Goal: Task Accomplishment & Management: Manage account settings

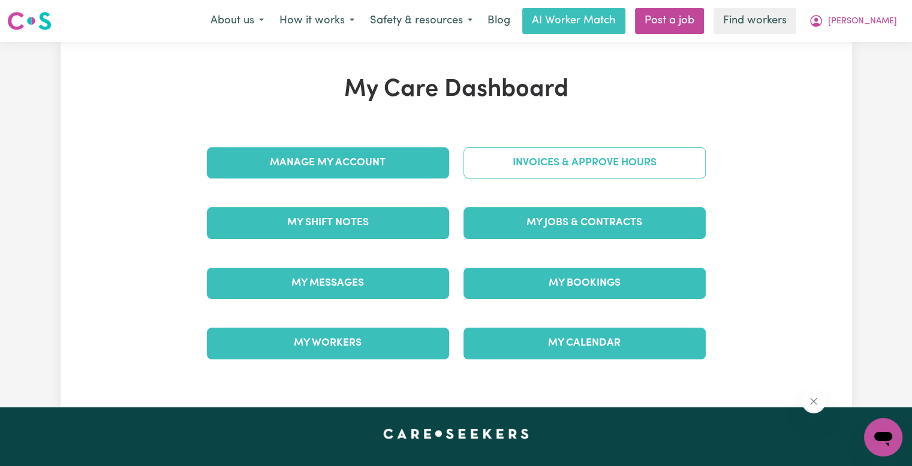
click at [592, 156] on link "Invoices & Approve Hours" at bounding box center [584, 163] width 242 height 31
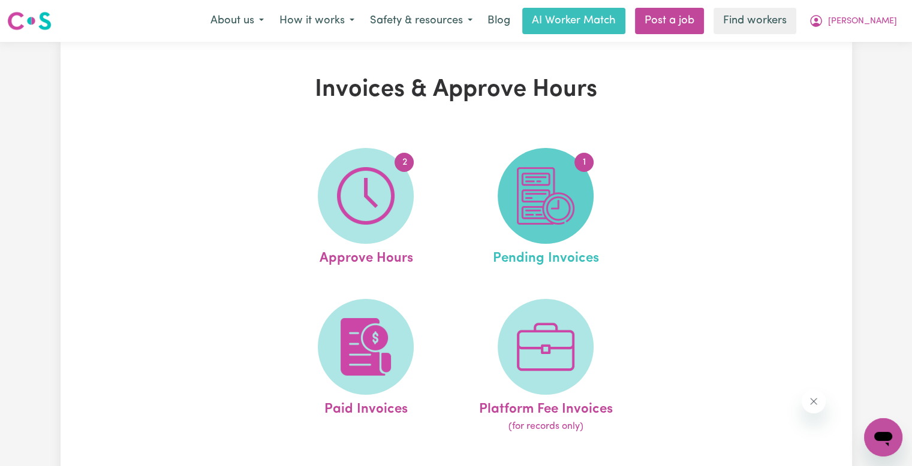
click at [582, 187] on span "1" at bounding box center [546, 196] width 96 height 96
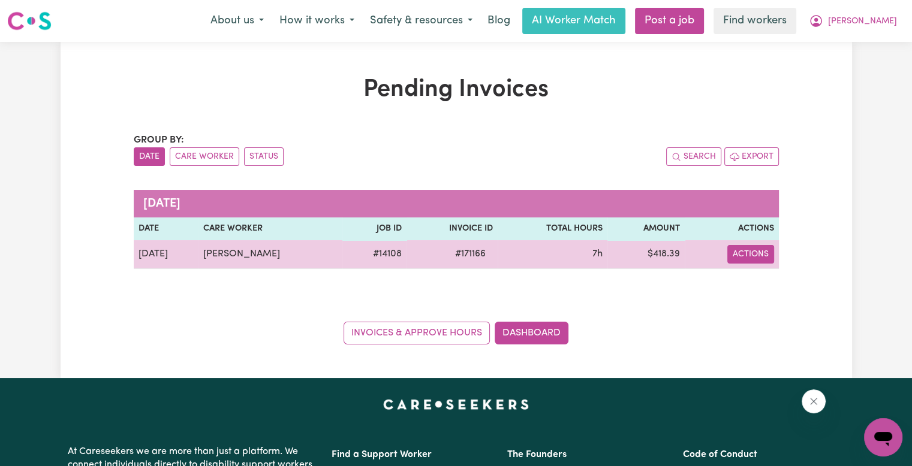
click at [740, 254] on button "Actions" at bounding box center [750, 254] width 47 height 19
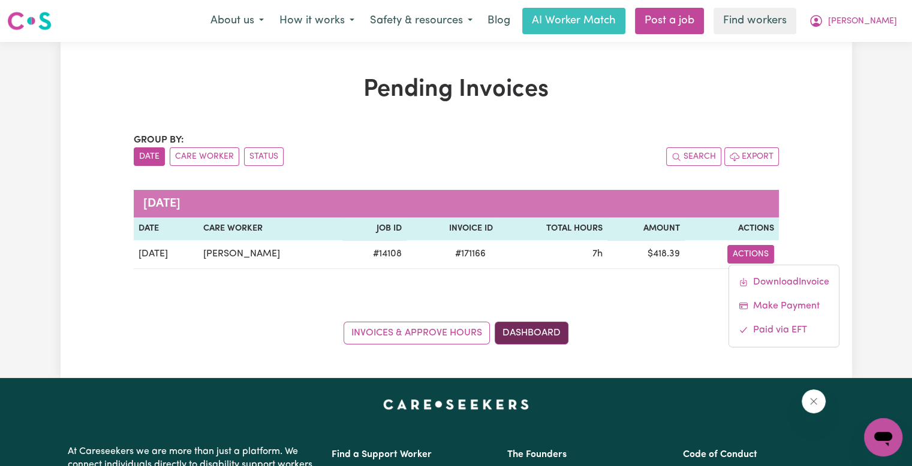
click at [544, 336] on link "Dashboard" at bounding box center [532, 333] width 74 height 23
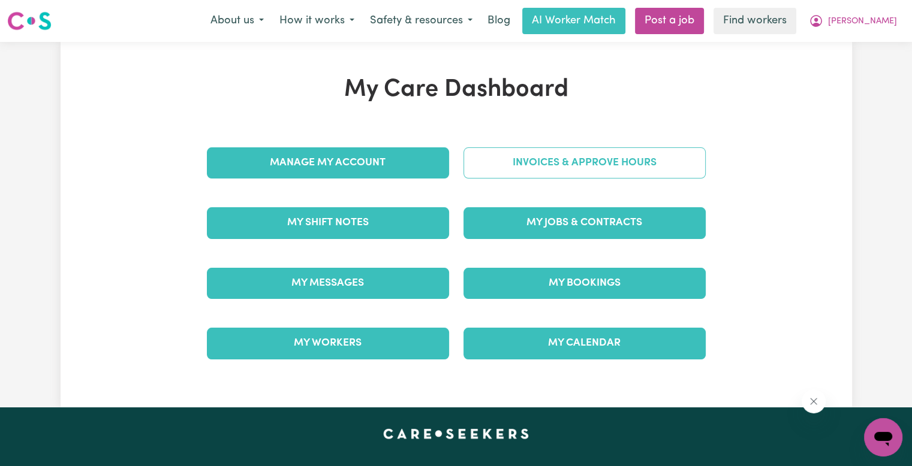
click at [542, 162] on link "Invoices & Approve Hours" at bounding box center [584, 163] width 242 height 31
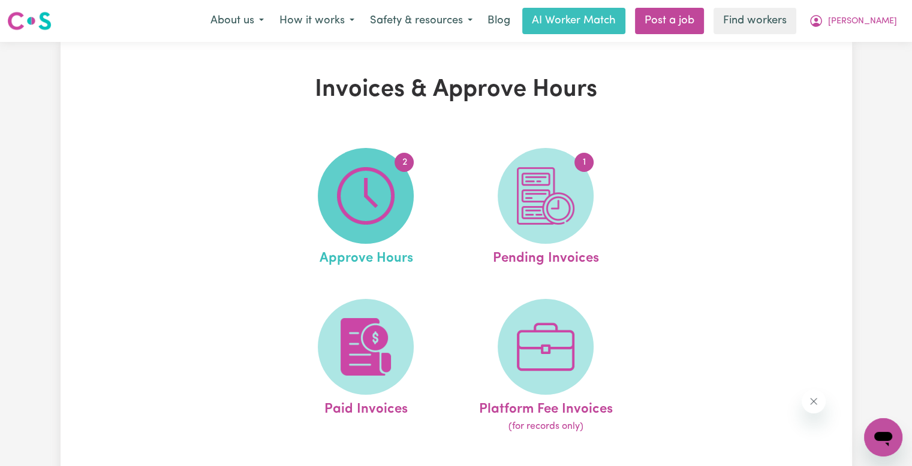
click at [372, 161] on span "2" at bounding box center [366, 196] width 96 height 96
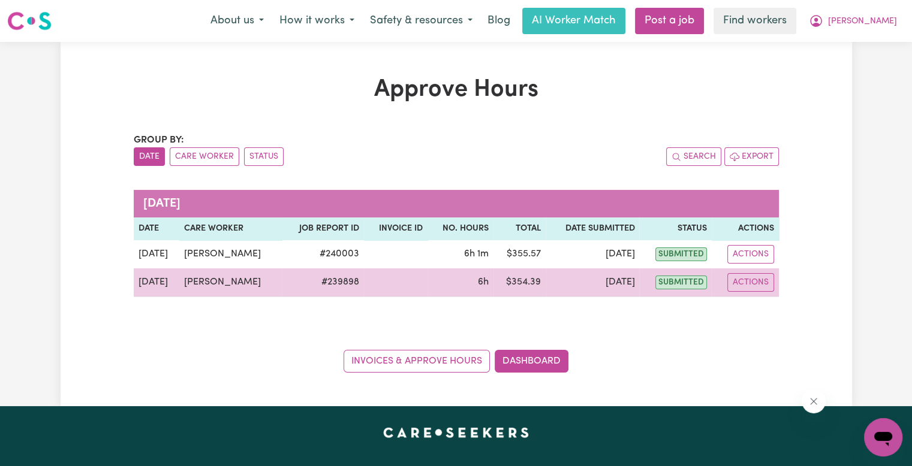
click at [743, 286] on button "Actions" at bounding box center [750, 282] width 47 height 19
click at [745, 303] on span "View job report 239898" at bounding box center [743, 310] width 10 height 14
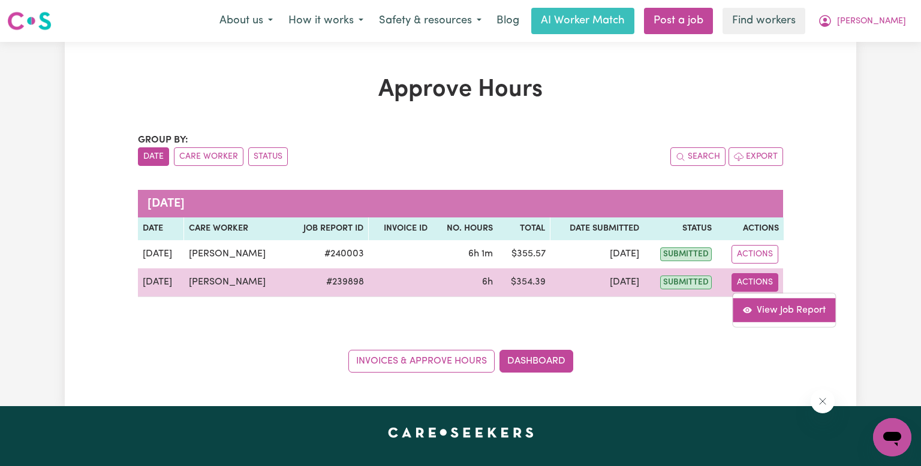
select select "pm"
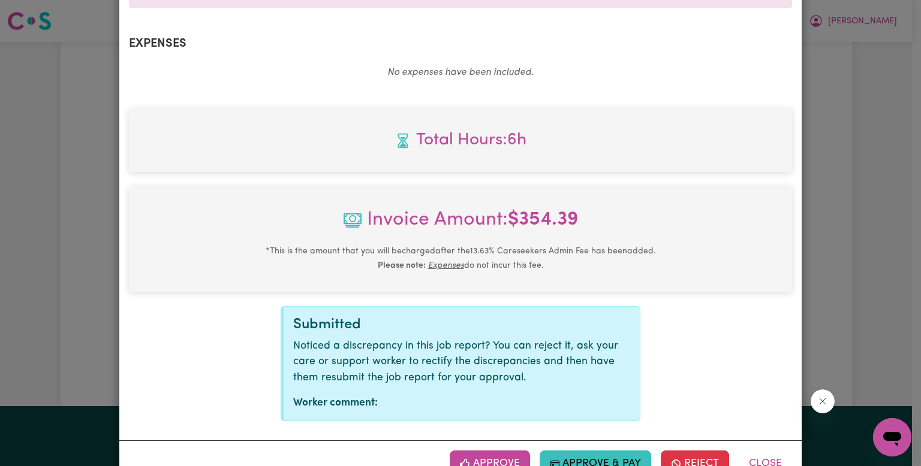
scroll to position [458, 0]
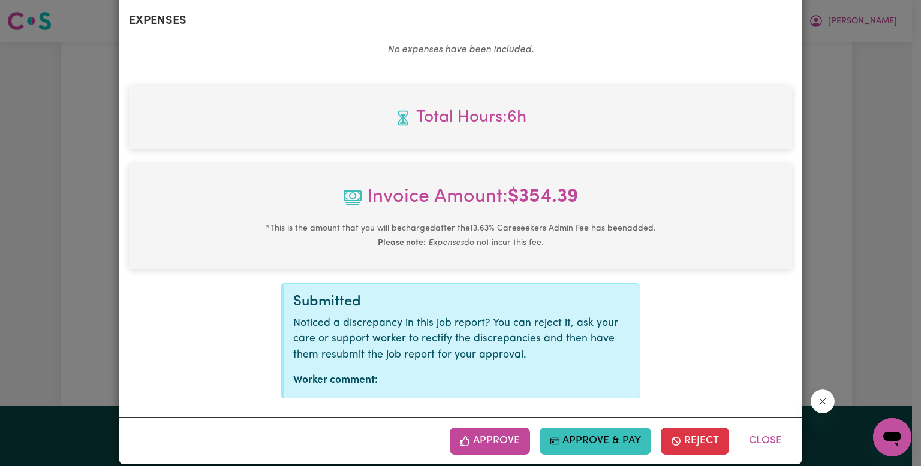
drag, startPoint x: 490, startPoint y: 416, endPoint x: 492, endPoint y: 422, distance: 6.8
click at [490, 428] on button "Approve" at bounding box center [490, 441] width 80 height 26
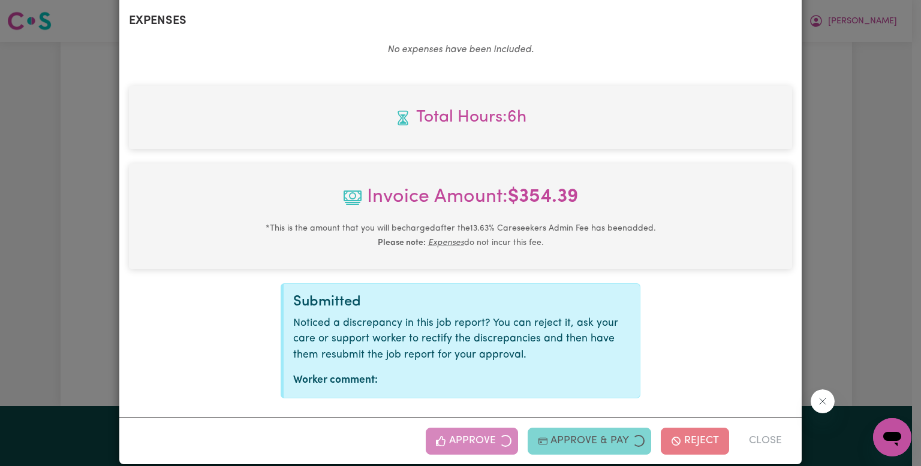
scroll to position [264, 0]
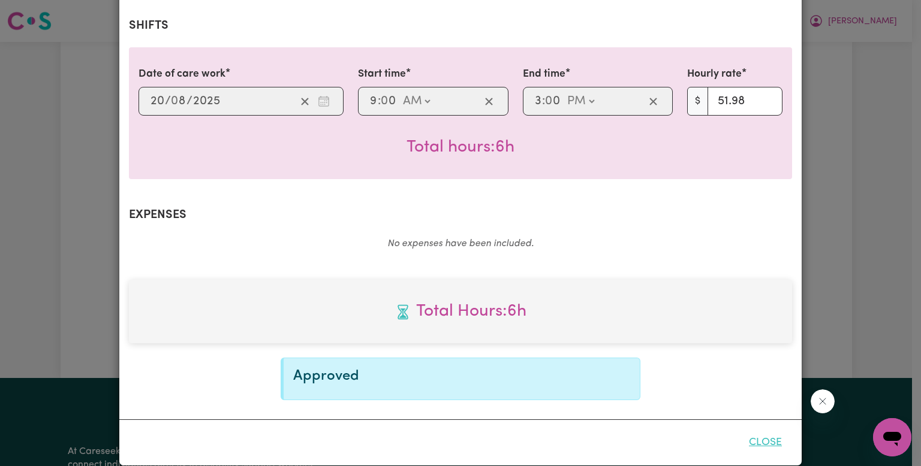
click at [767, 430] on button "Close" at bounding box center [765, 443] width 53 height 26
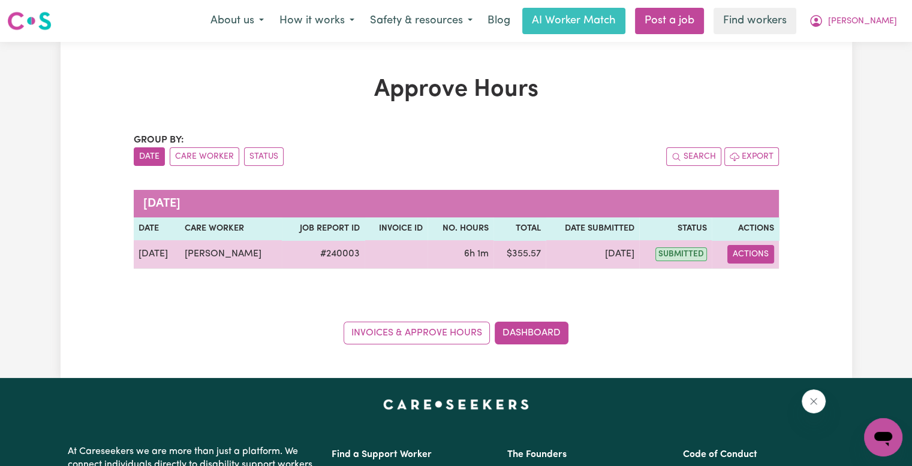
click at [755, 257] on button "Actions" at bounding box center [750, 254] width 47 height 19
drag, startPoint x: 755, startPoint y: 262, endPoint x: 754, endPoint y: 278, distance: 16.3
click at [754, 278] on link "View Job Report" at bounding box center [780, 282] width 103 height 24
select select "pm"
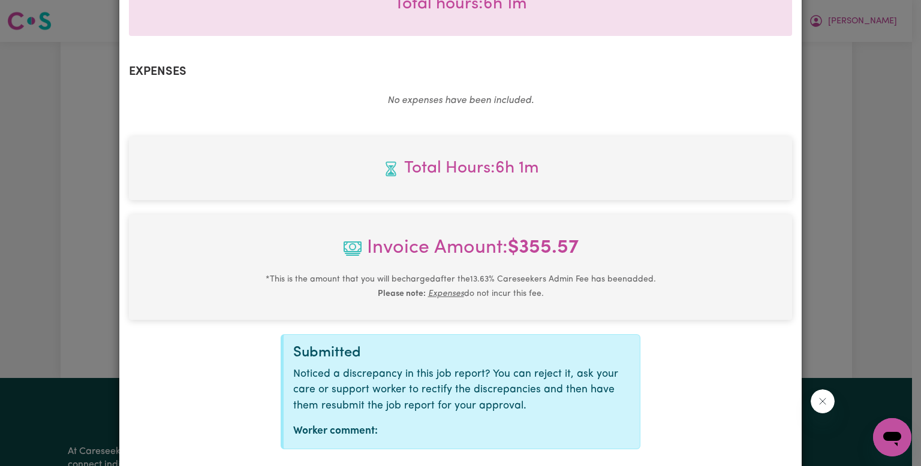
scroll to position [458, 0]
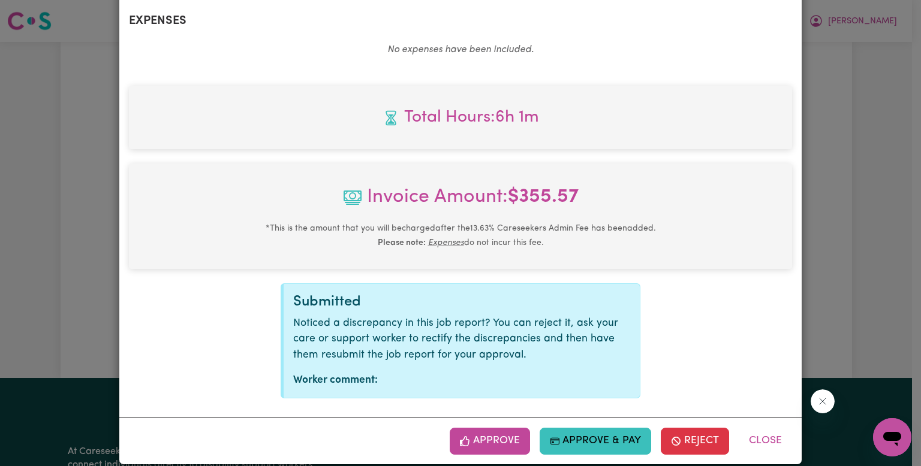
click at [504, 428] on button "Approve" at bounding box center [490, 441] width 80 height 26
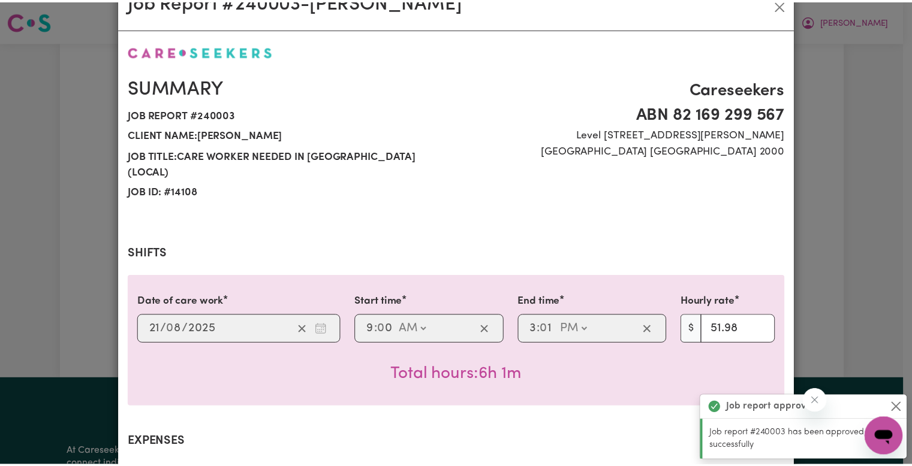
scroll to position [0, 0]
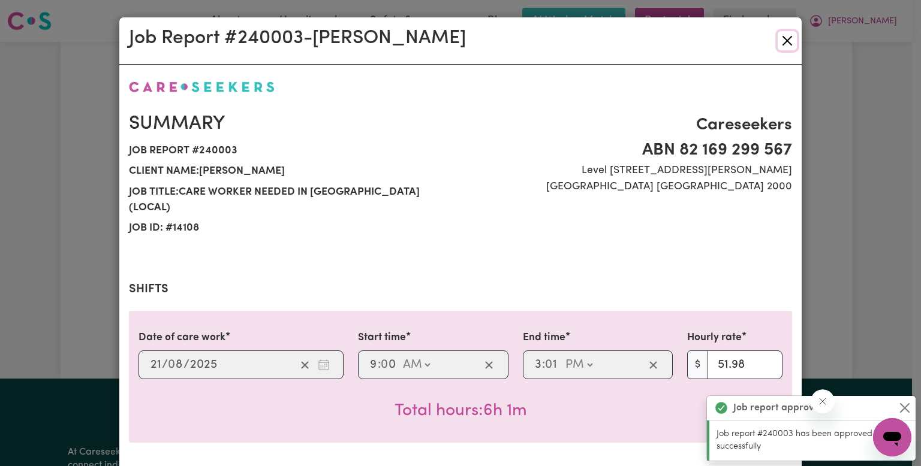
click at [785, 39] on button "Close" at bounding box center [787, 40] width 19 height 19
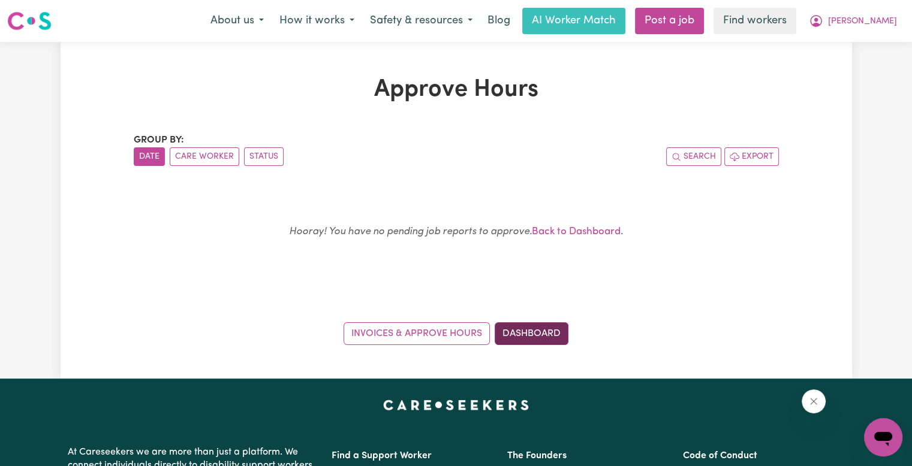
click at [532, 333] on link "Dashboard" at bounding box center [532, 334] width 74 height 23
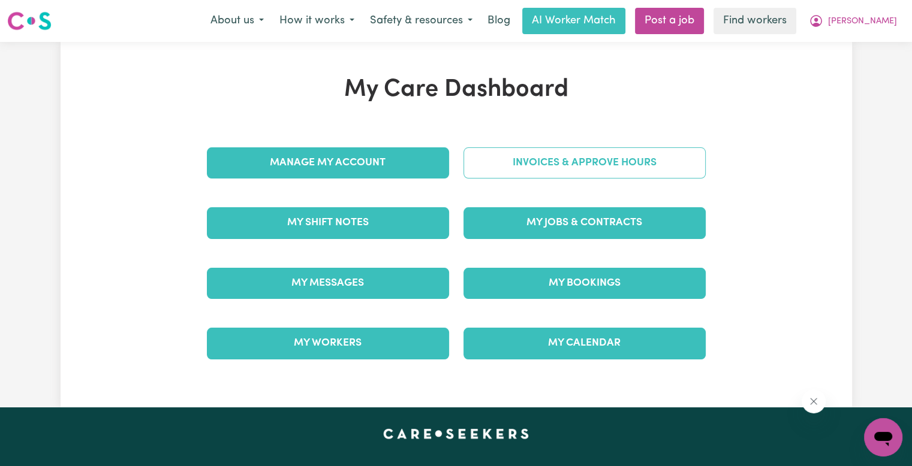
click at [561, 170] on link "Invoices & Approve Hours" at bounding box center [584, 163] width 242 height 31
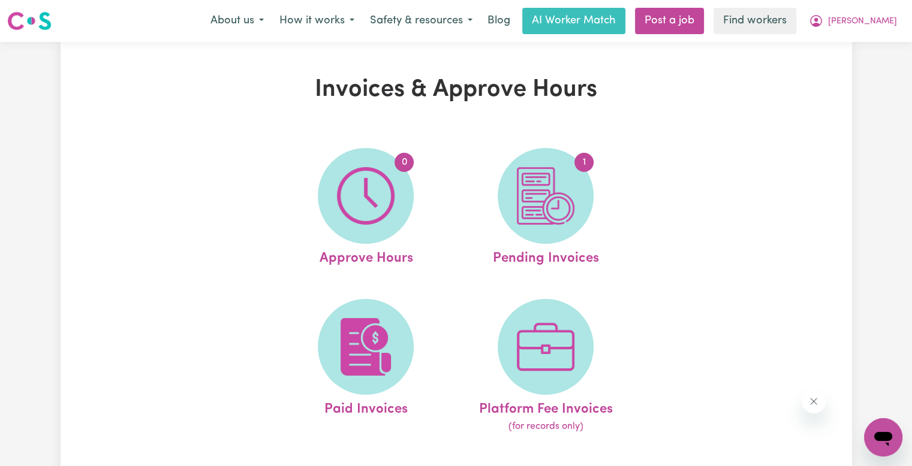
click at [559, 170] on img at bounding box center [546, 196] width 58 height 58
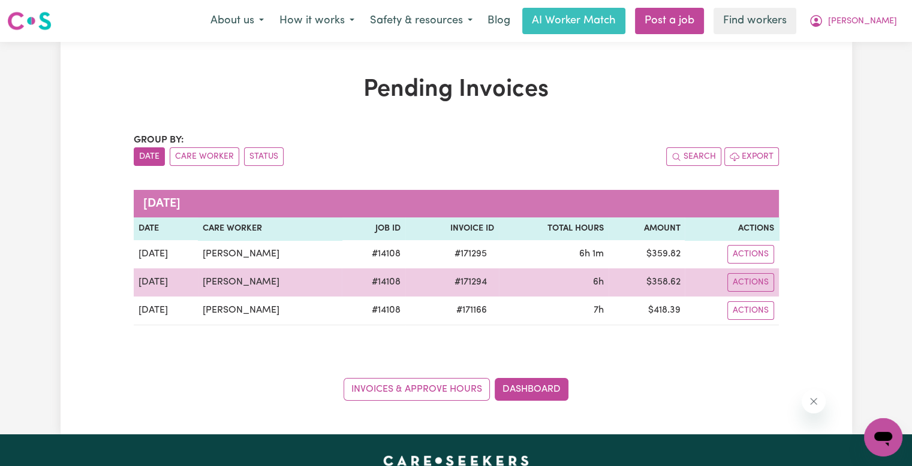
click at [473, 282] on span "# 171294" at bounding box center [470, 282] width 47 height 14
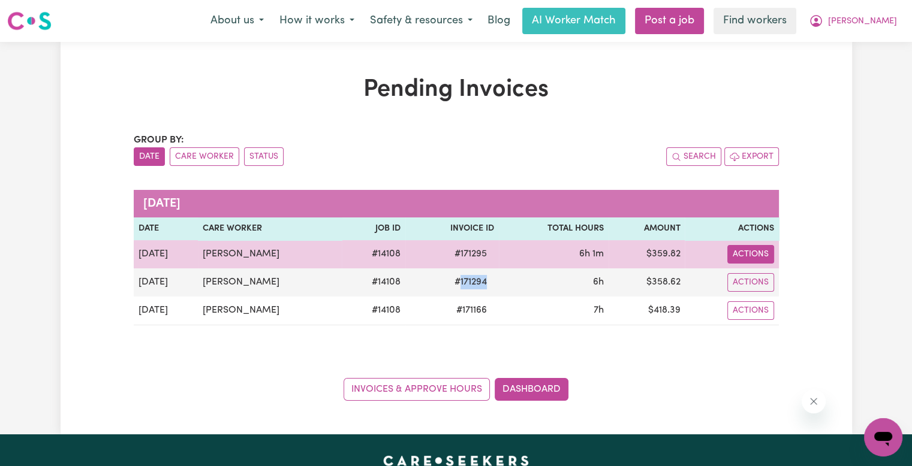
copy span "171294"
click at [461, 248] on span "# 171295" at bounding box center [470, 254] width 47 height 14
click at [462, 248] on span "# 171295" at bounding box center [470, 254] width 47 height 14
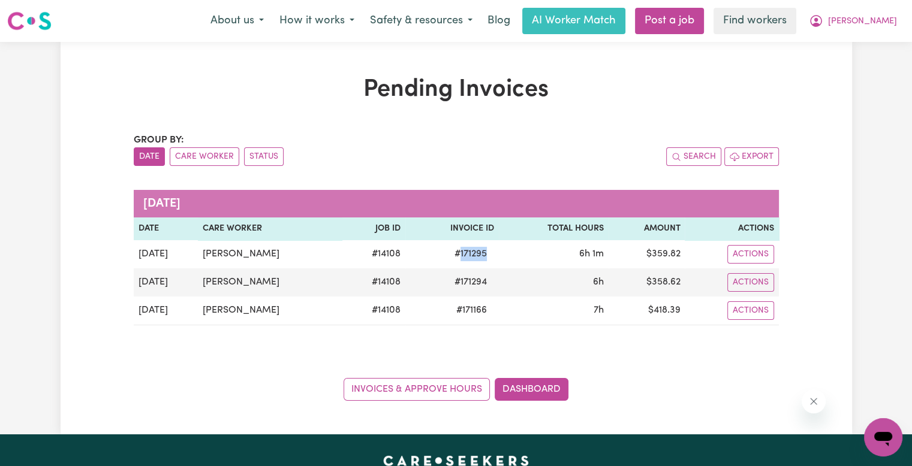
copy span "171295"
click at [895, 23] on span "[PERSON_NAME]" at bounding box center [862, 21] width 69 height 13
click at [851, 72] on link "Logout" at bounding box center [856, 69] width 95 height 23
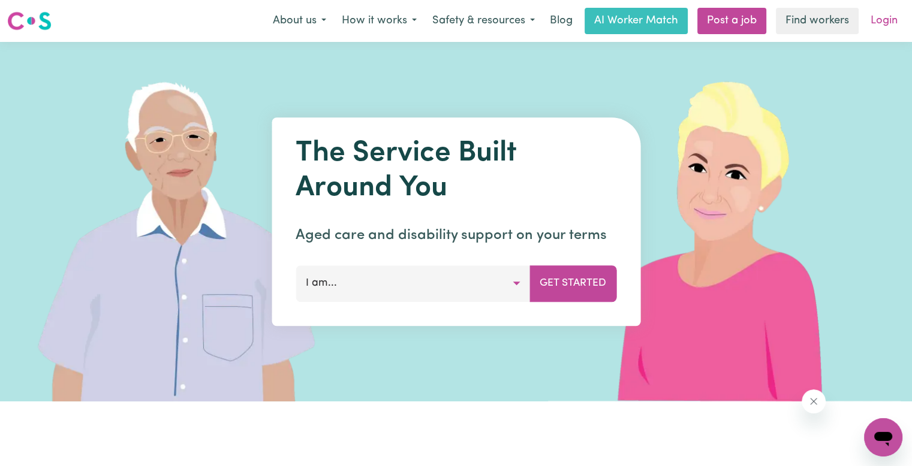
click at [887, 20] on link "Login" at bounding box center [883, 21] width 41 height 26
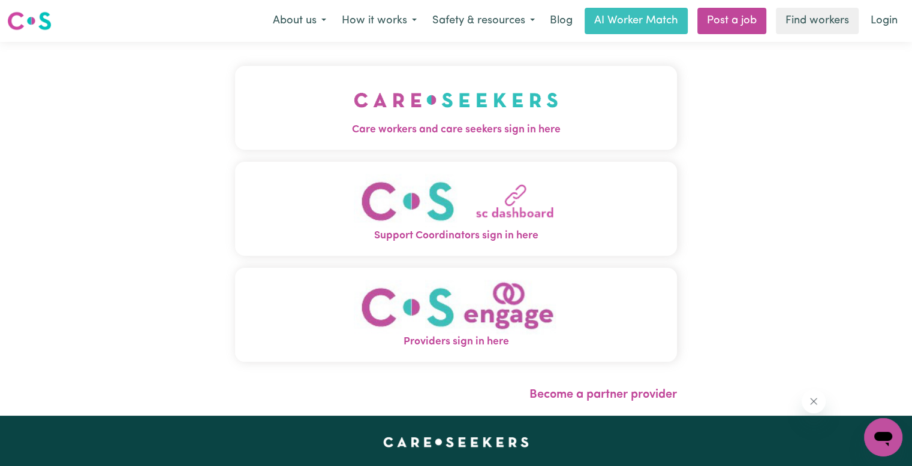
click at [354, 114] on img "Care workers and care seekers sign in here" at bounding box center [456, 100] width 204 height 44
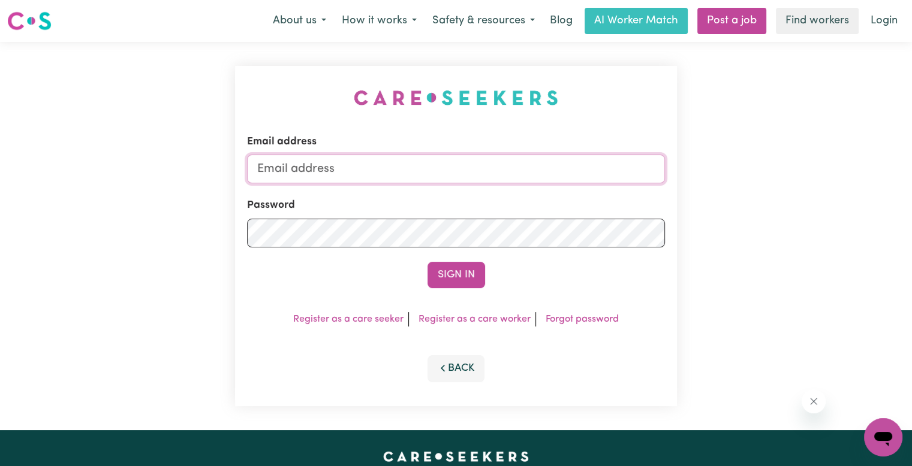
drag, startPoint x: 361, startPoint y: 172, endPoint x: 393, endPoint y: 145, distance: 42.5
click at [361, 172] on input "Email address" at bounding box center [456, 169] width 418 height 29
type input "[EMAIL_ADDRESS][DOMAIN_NAME]"
click at [428, 262] on button "Sign In" at bounding box center [457, 275] width 58 height 26
